Goal: Information Seeking & Learning: Find specific page/section

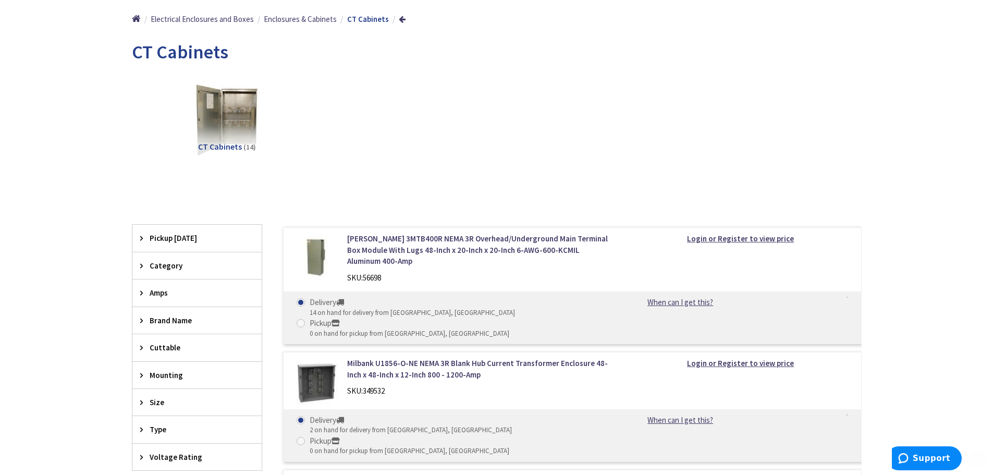
scroll to position [156, 0]
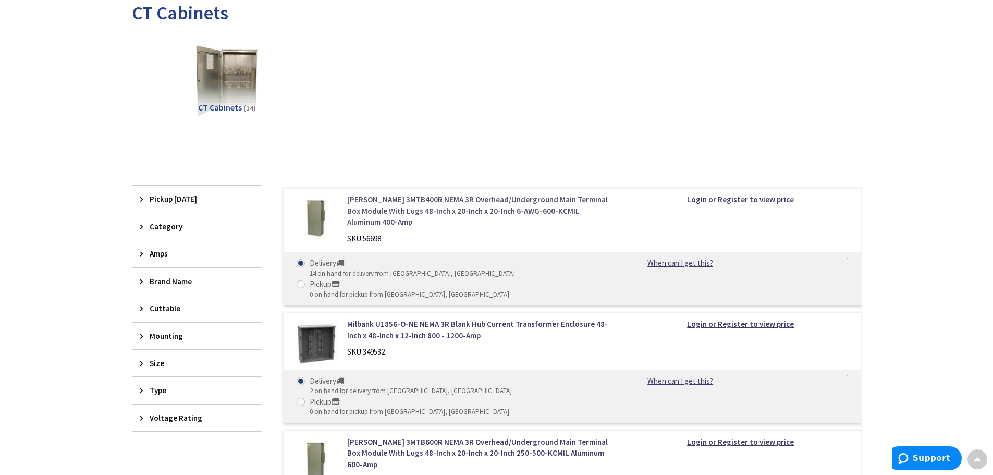
click at [470, 207] on link "[PERSON_NAME] 3MTB400R NEMA 3R Overhead/Underground Main Terminal Box Module Wi…" at bounding box center [479, 210] width 265 height 33
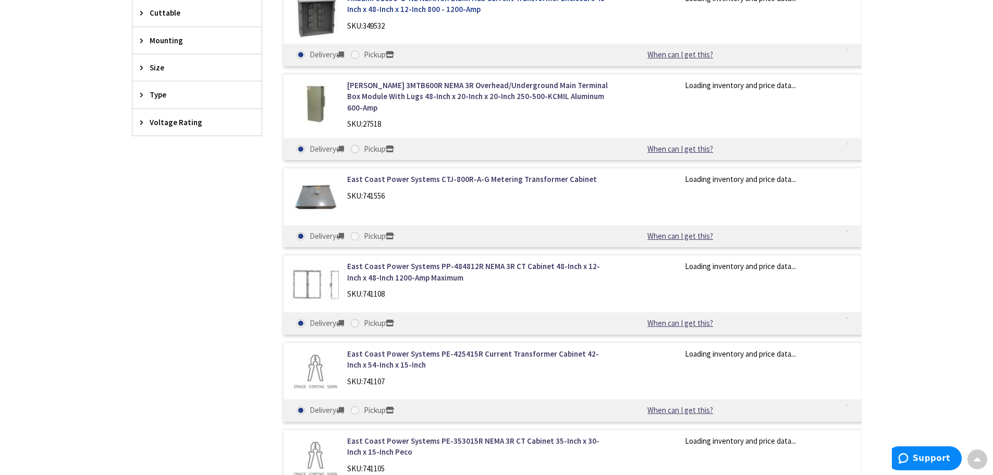
scroll to position [457, 0]
